Goal: Task Accomplishment & Management: Manage account settings

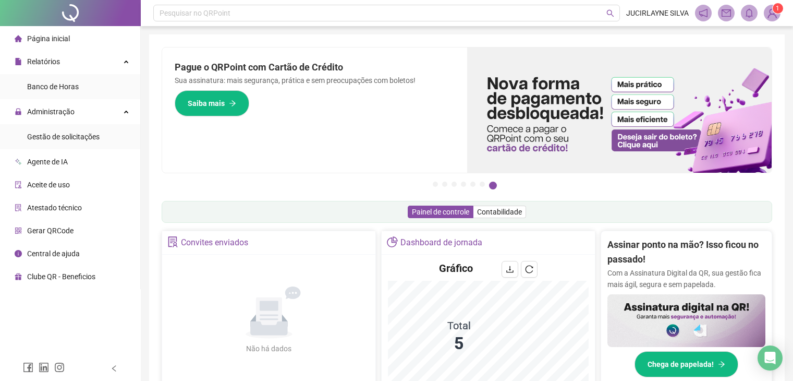
scroll to position [209, 0]
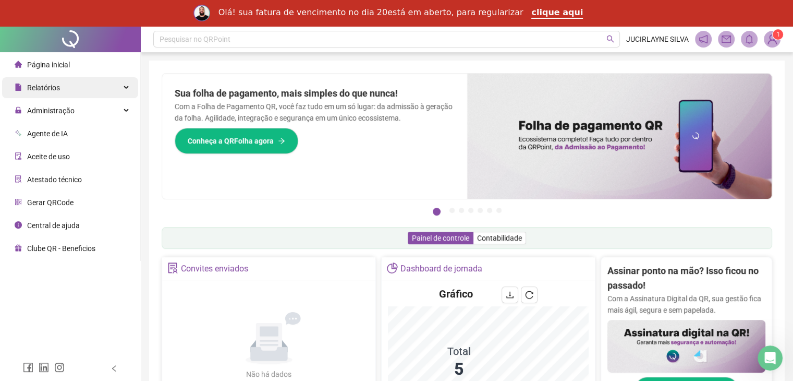
click at [111, 89] on div "Relatórios" at bounding box center [70, 87] width 136 height 21
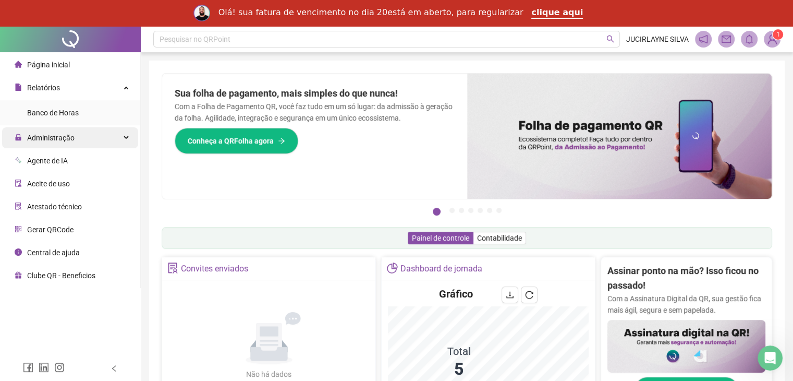
click at [65, 135] on span "Administração" at bounding box center [50, 138] width 47 height 8
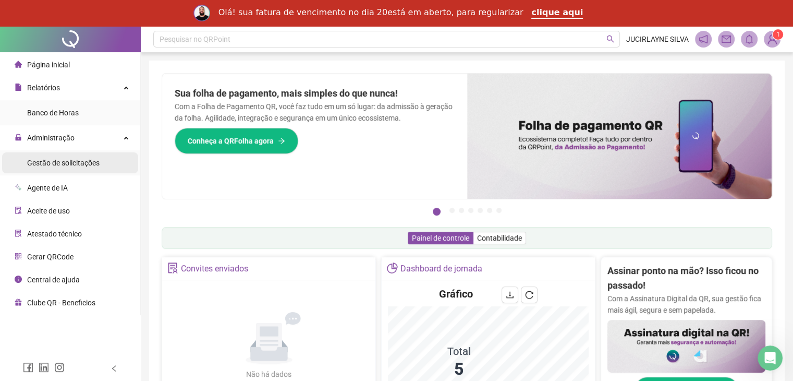
click at [69, 167] on div "Gestão de solicitações" at bounding box center [63, 162] width 73 height 21
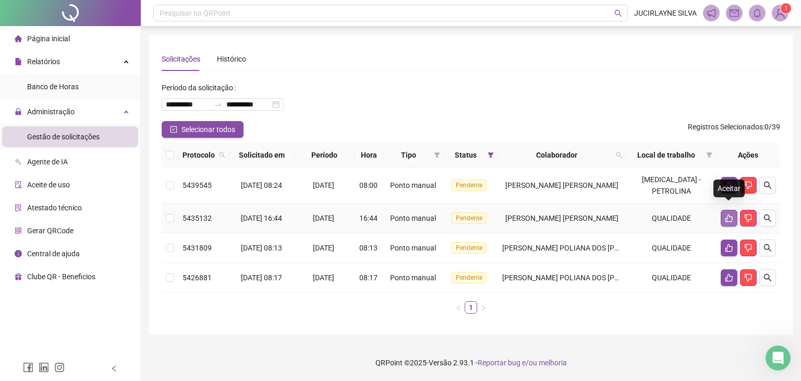
click at [728, 214] on icon "like" at bounding box center [729, 218] width 8 height 8
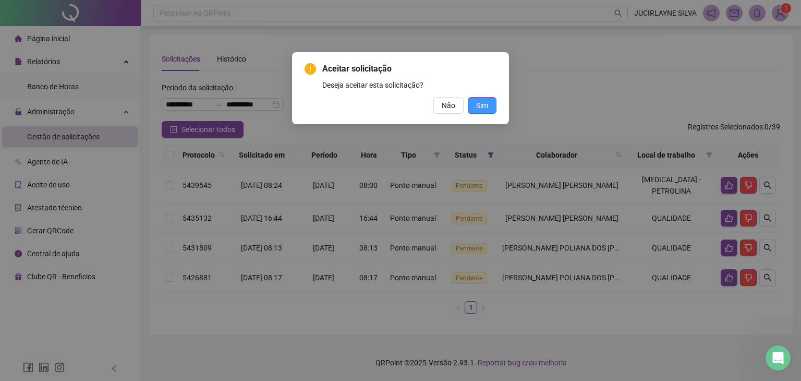
click at [488, 104] on button "Sim" at bounding box center [482, 105] width 29 height 17
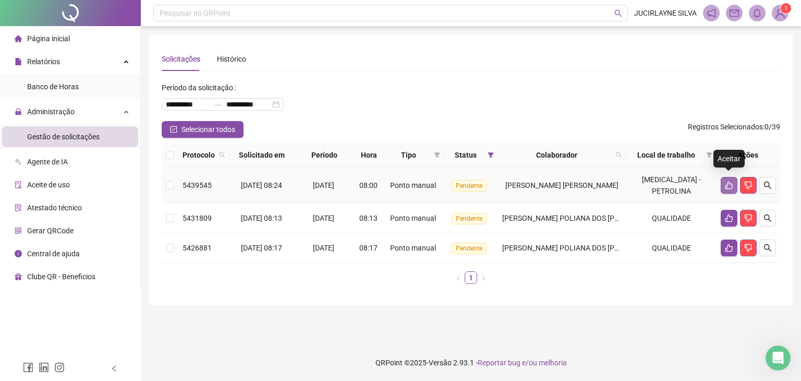
click at [729, 183] on icon "like" at bounding box center [729, 185] width 8 height 8
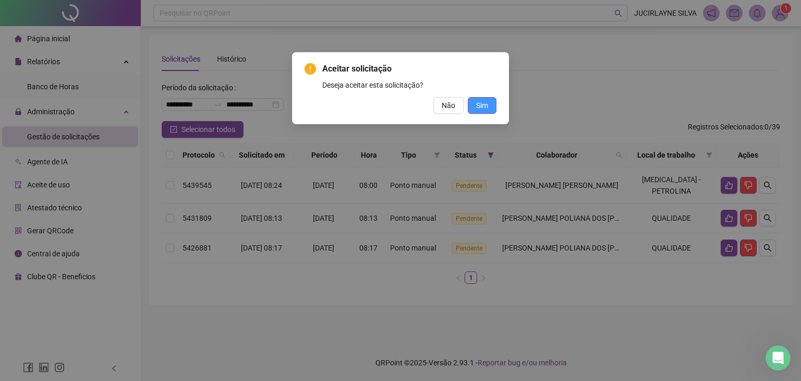
click at [481, 105] on span "Sim" at bounding box center [482, 105] width 12 height 11
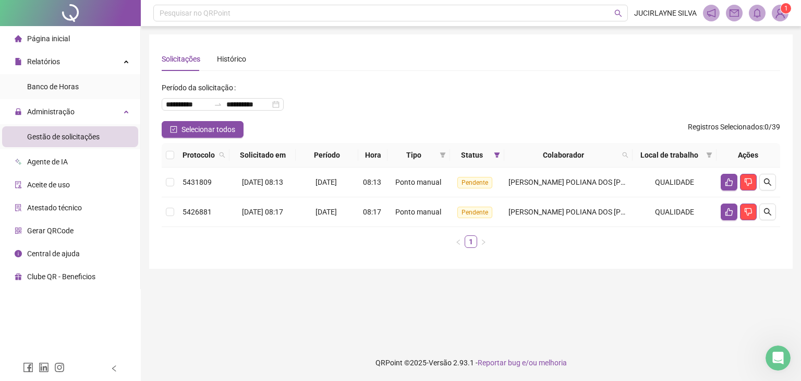
click at [55, 43] on span "Página inicial" at bounding box center [48, 38] width 43 height 8
